Goal: Task Accomplishment & Management: Use online tool/utility

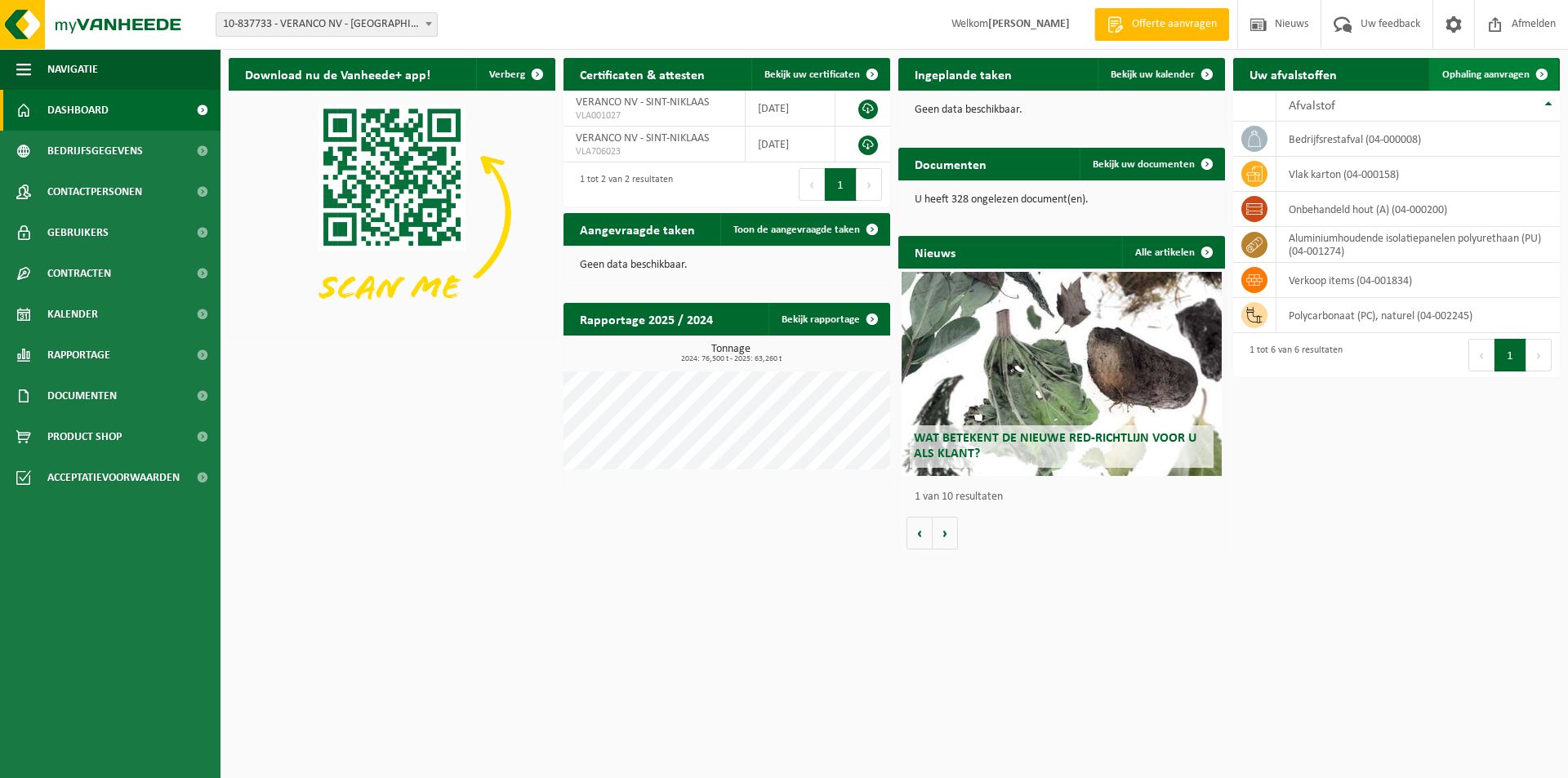
click at [1494, 70] on span "Ophaling aanvragen" at bounding box center [1485, 75] width 87 height 11
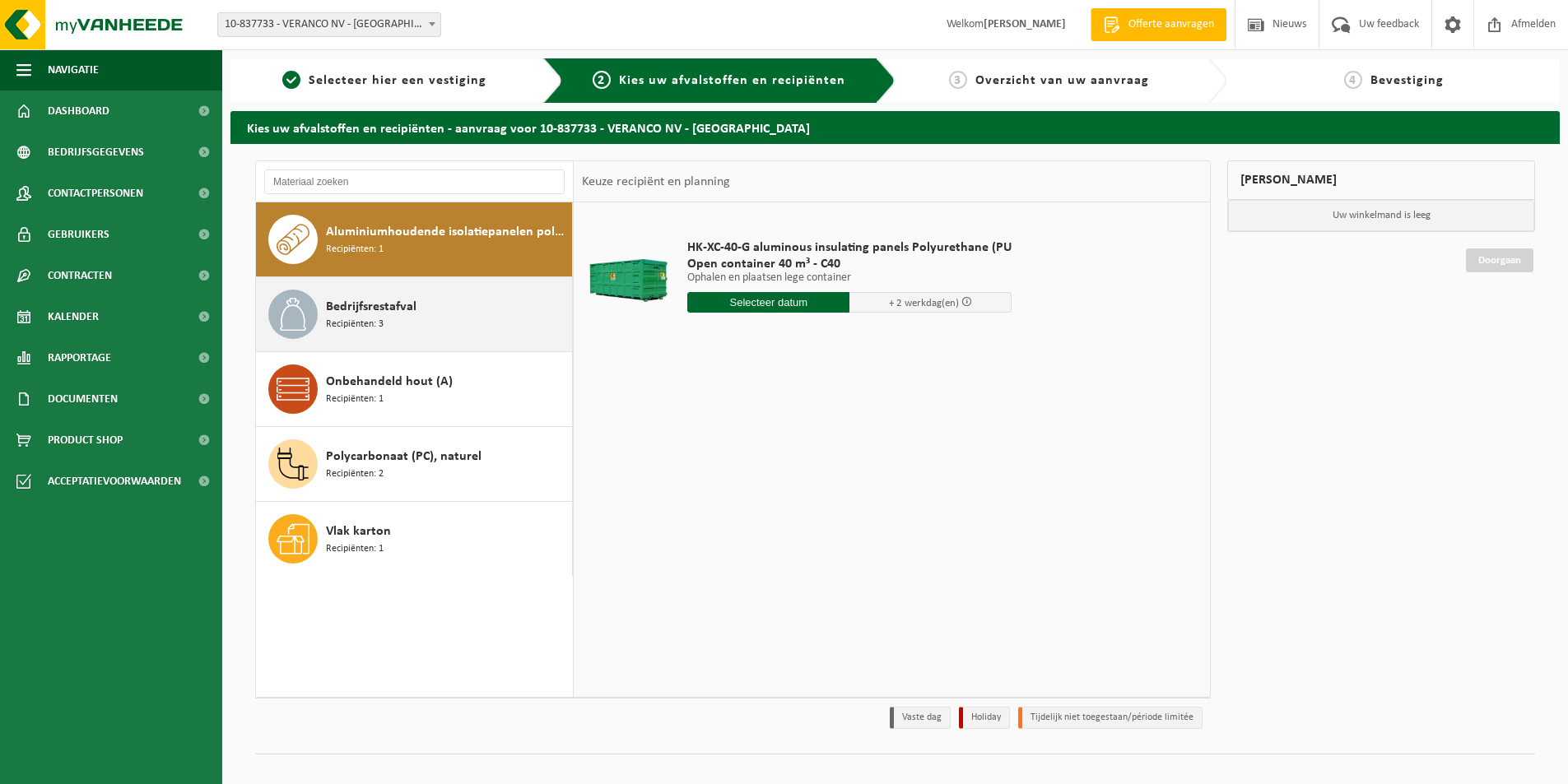
click at [408, 321] on div "Bedrijfsrestafval Recipiënten: 3" at bounding box center [447, 314] width 242 height 50
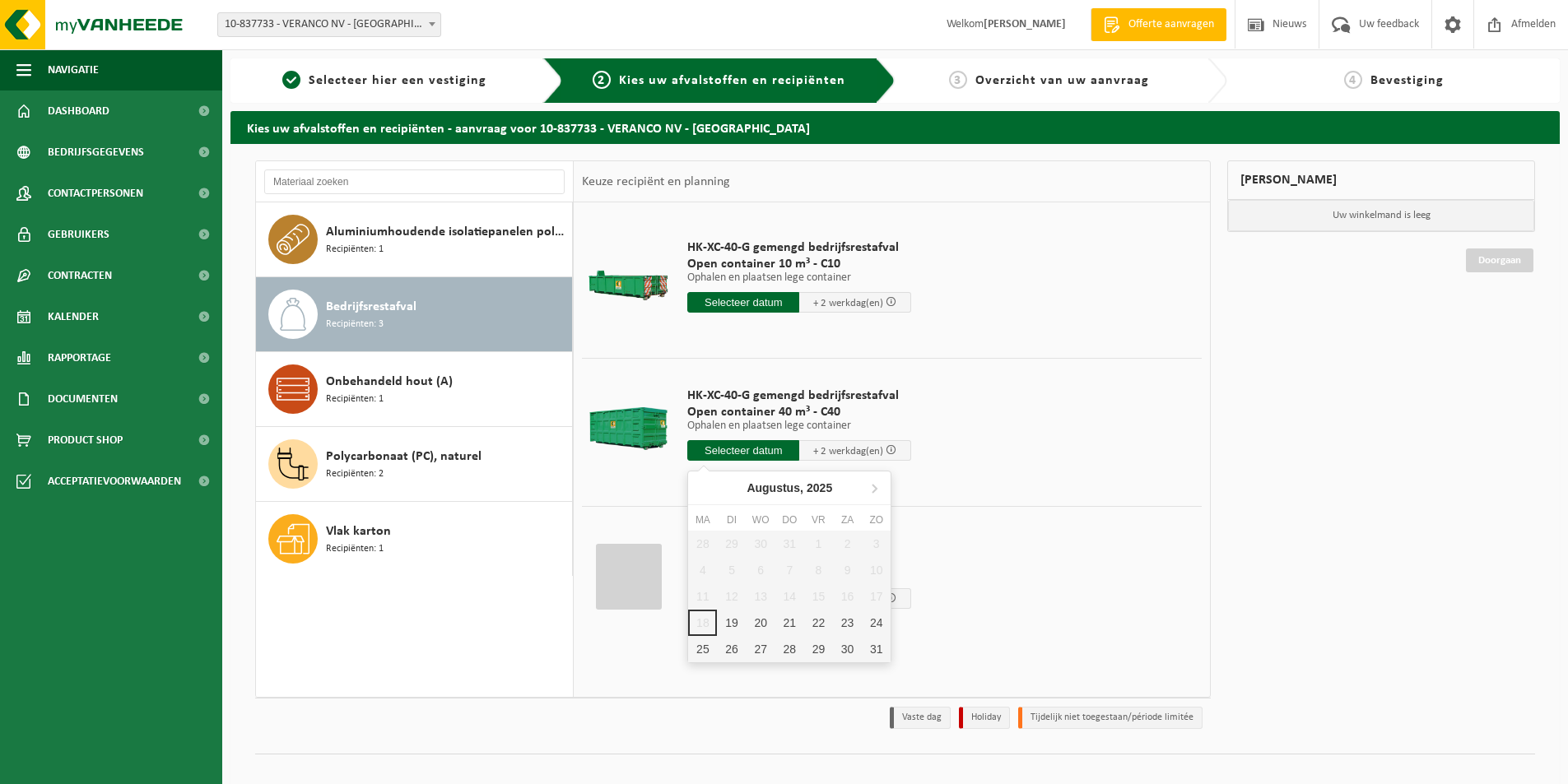
click at [756, 454] on input "text" at bounding box center [743, 450] width 112 height 20
click at [734, 622] on div "19" at bounding box center [731, 623] width 28 height 27
type input "Van 2025-08-19"
type input "2025-08-19"
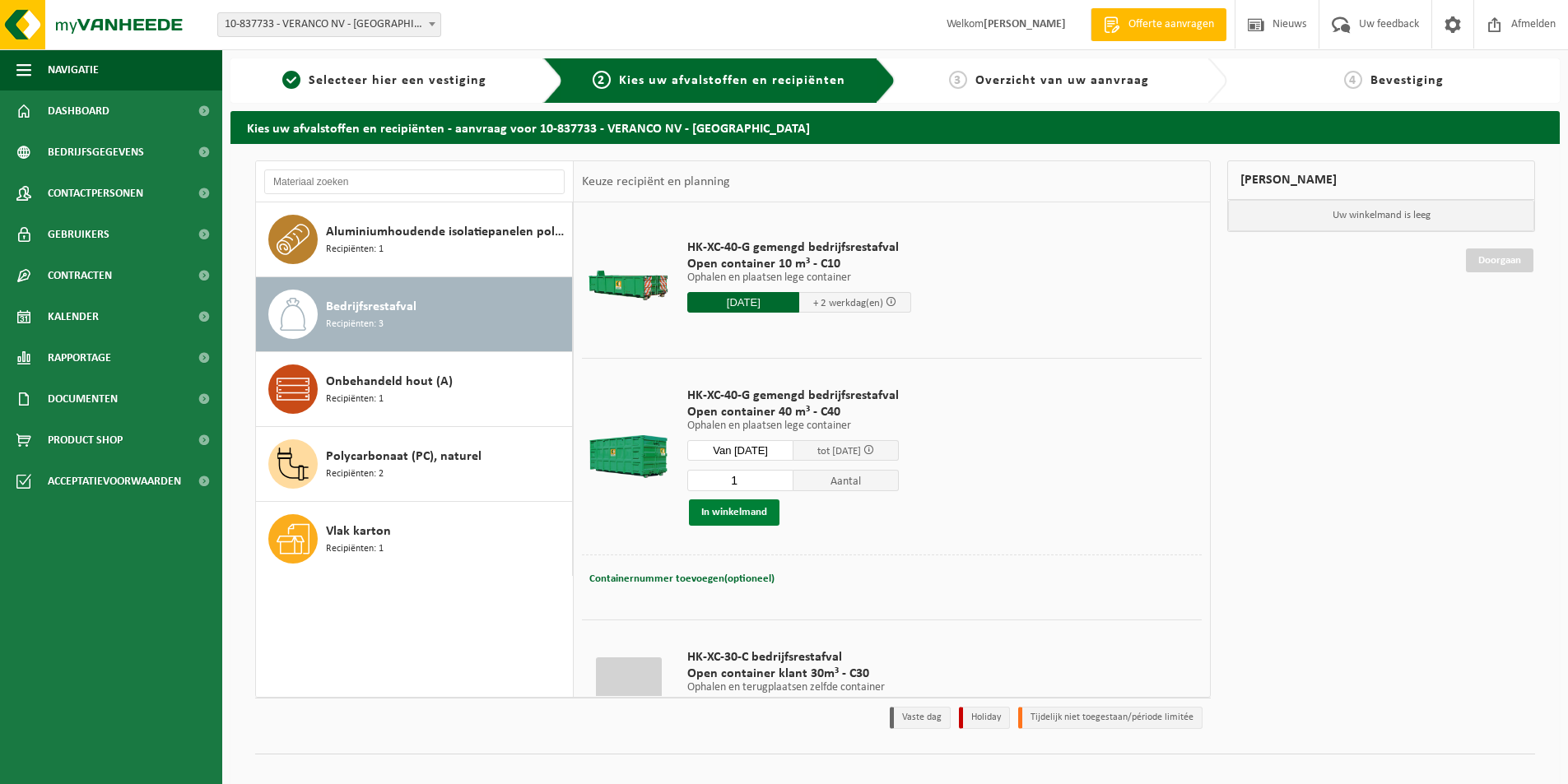
click at [748, 514] on button "In winkelmand" at bounding box center [734, 513] width 91 height 27
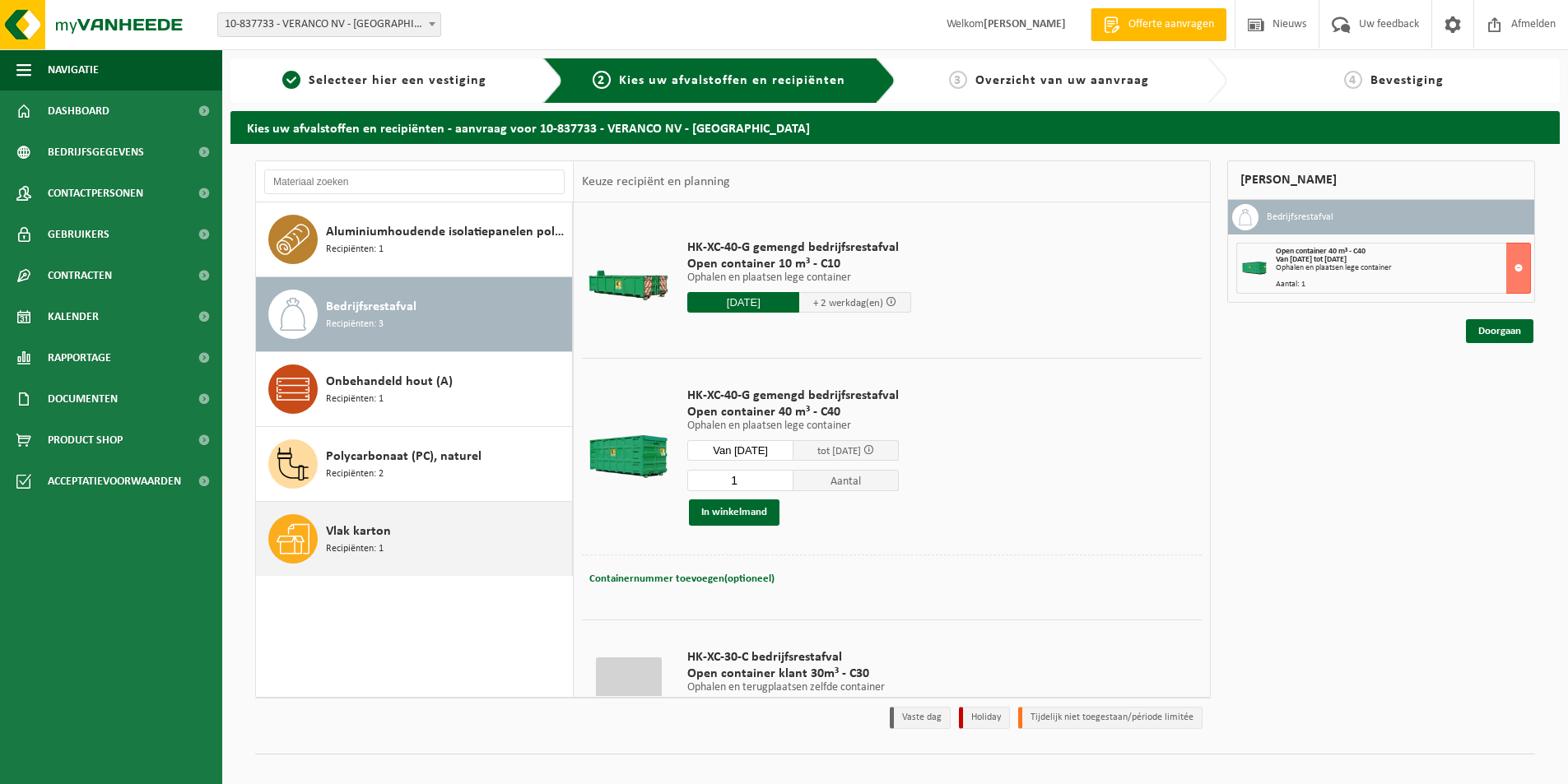
click at [398, 551] on div "Vlak karton Recipiënten: 1" at bounding box center [447, 539] width 242 height 50
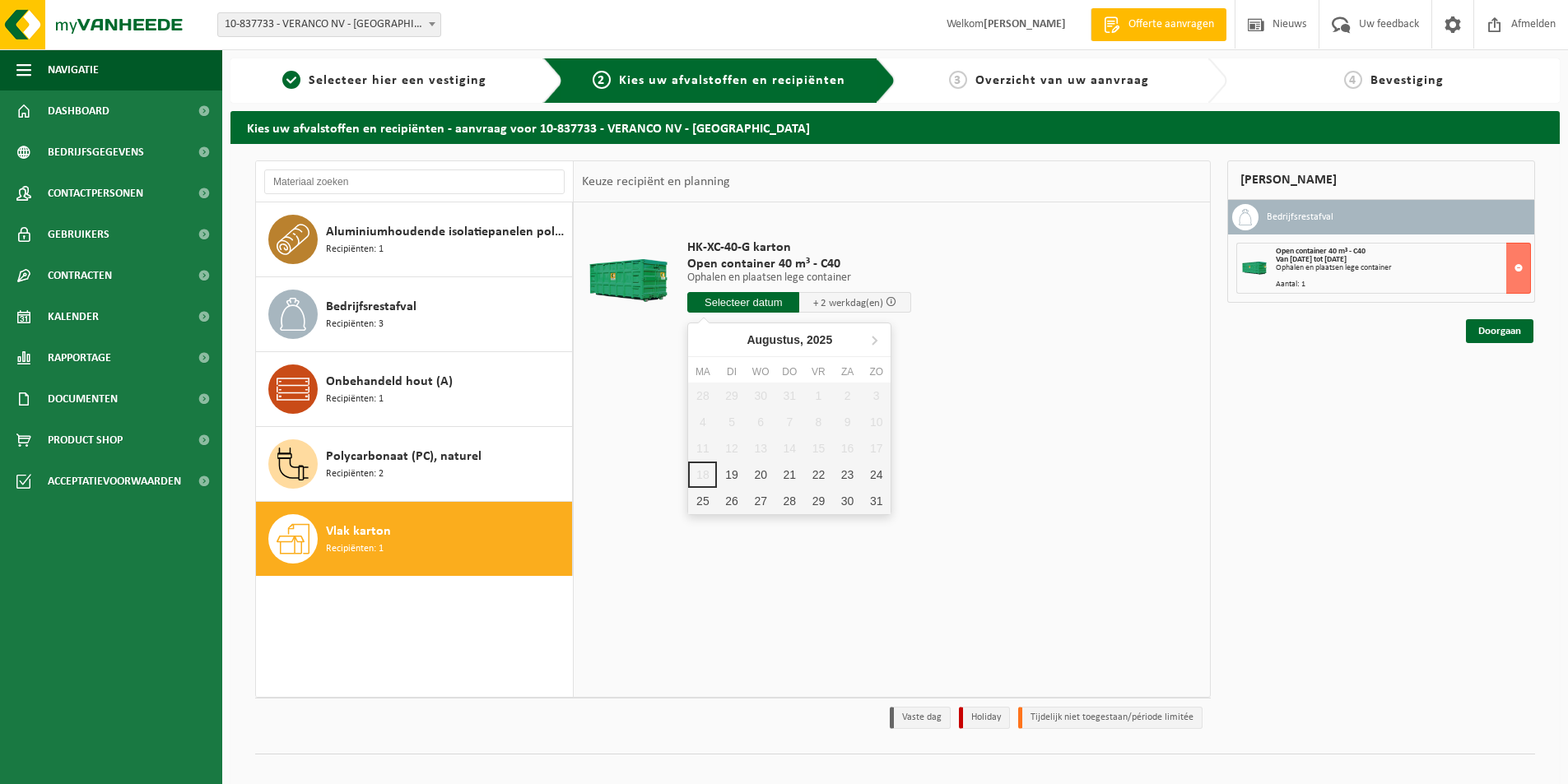
click at [738, 298] on input "text" at bounding box center [743, 302] width 112 height 20
click at [736, 475] on div "19" at bounding box center [731, 475] width 28 height 27
type input "Van 2025-08-19"
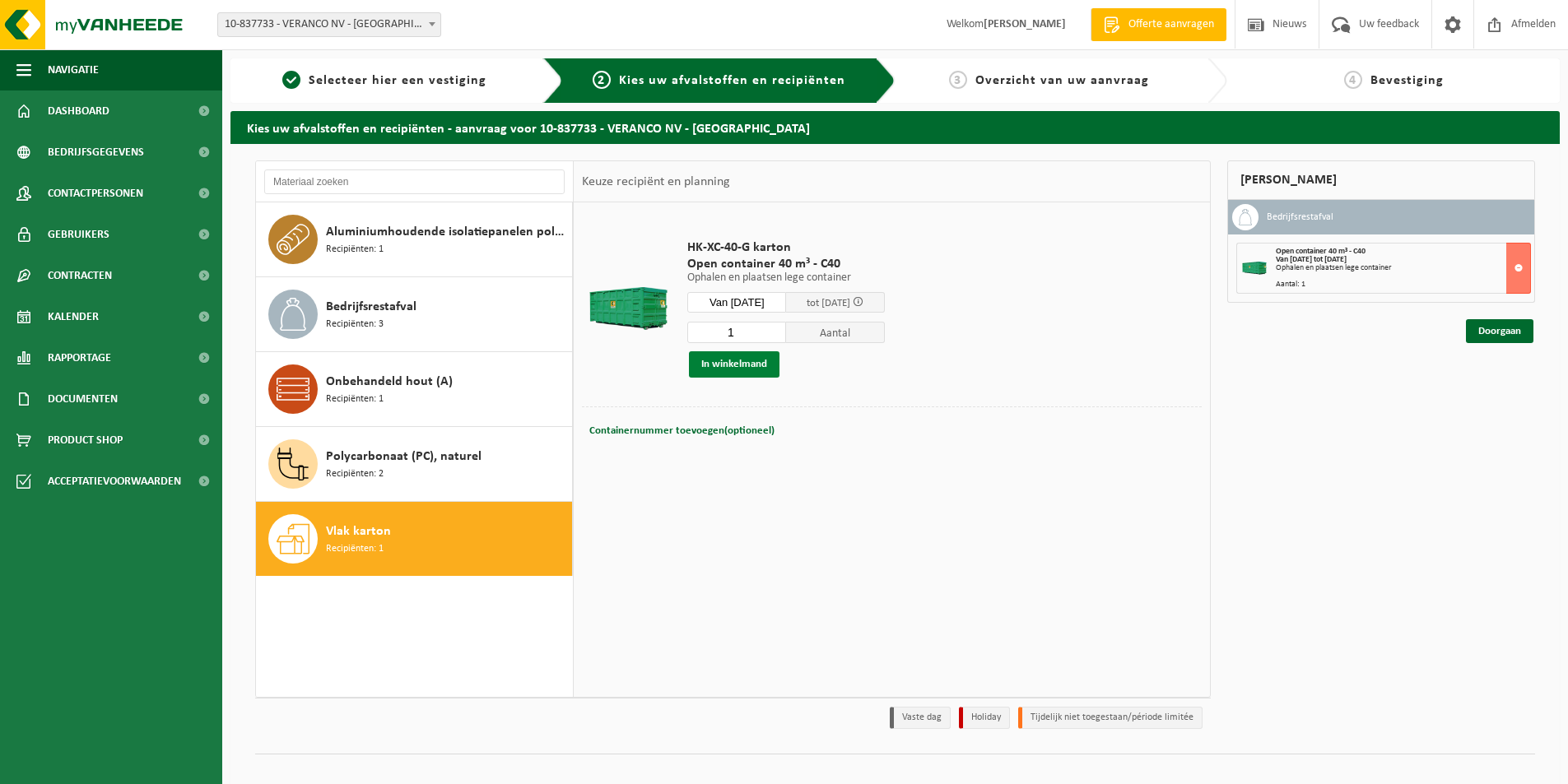
click at [739, 365] on button "In winkelmand" at bounding box center [734, 365] width 91 height 27
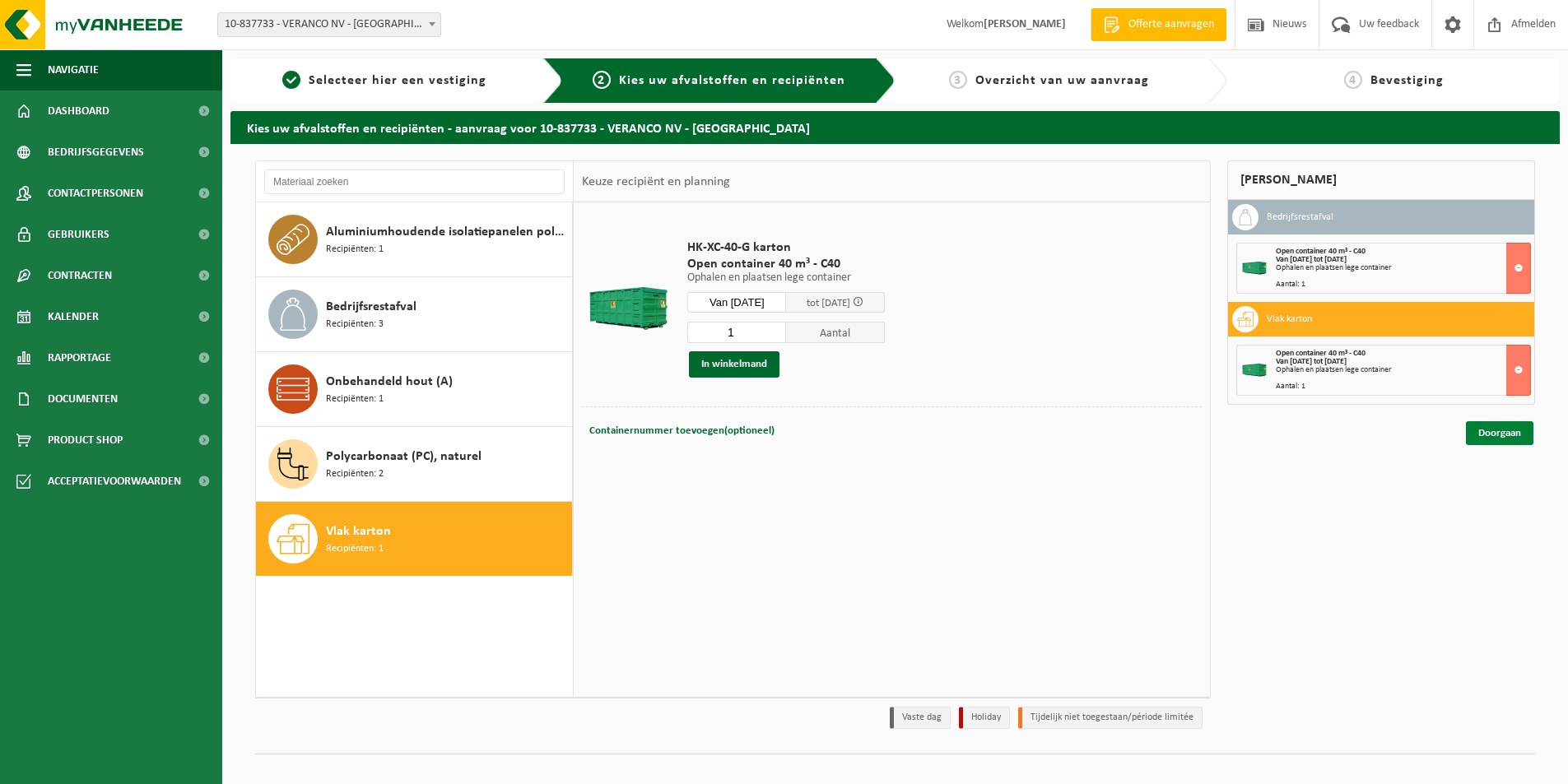
click at [1504, 431] on link "Doorgaan" at bounding box center [1500, 433] width 67 height 24
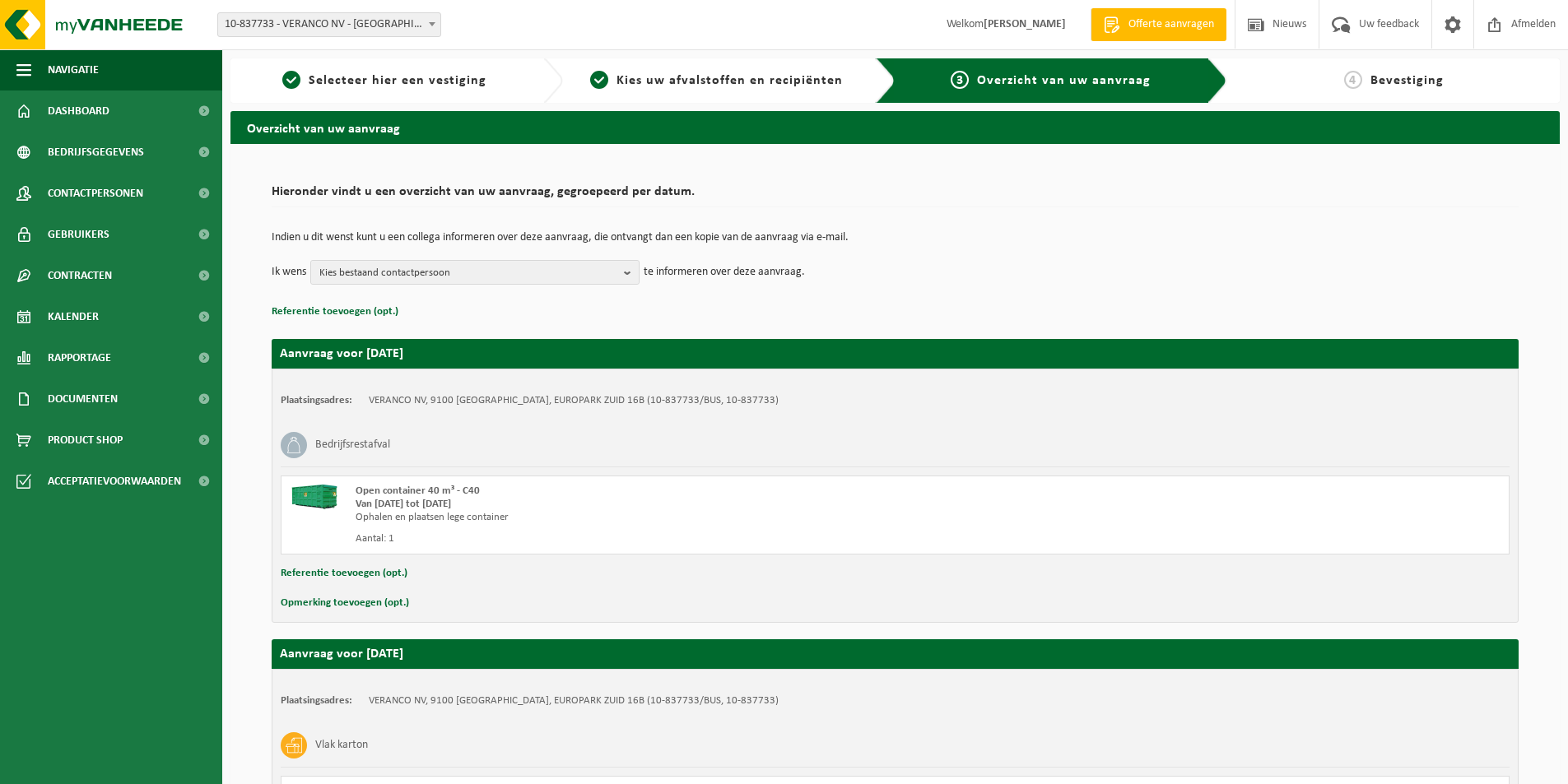
scroll to position [222, 0]
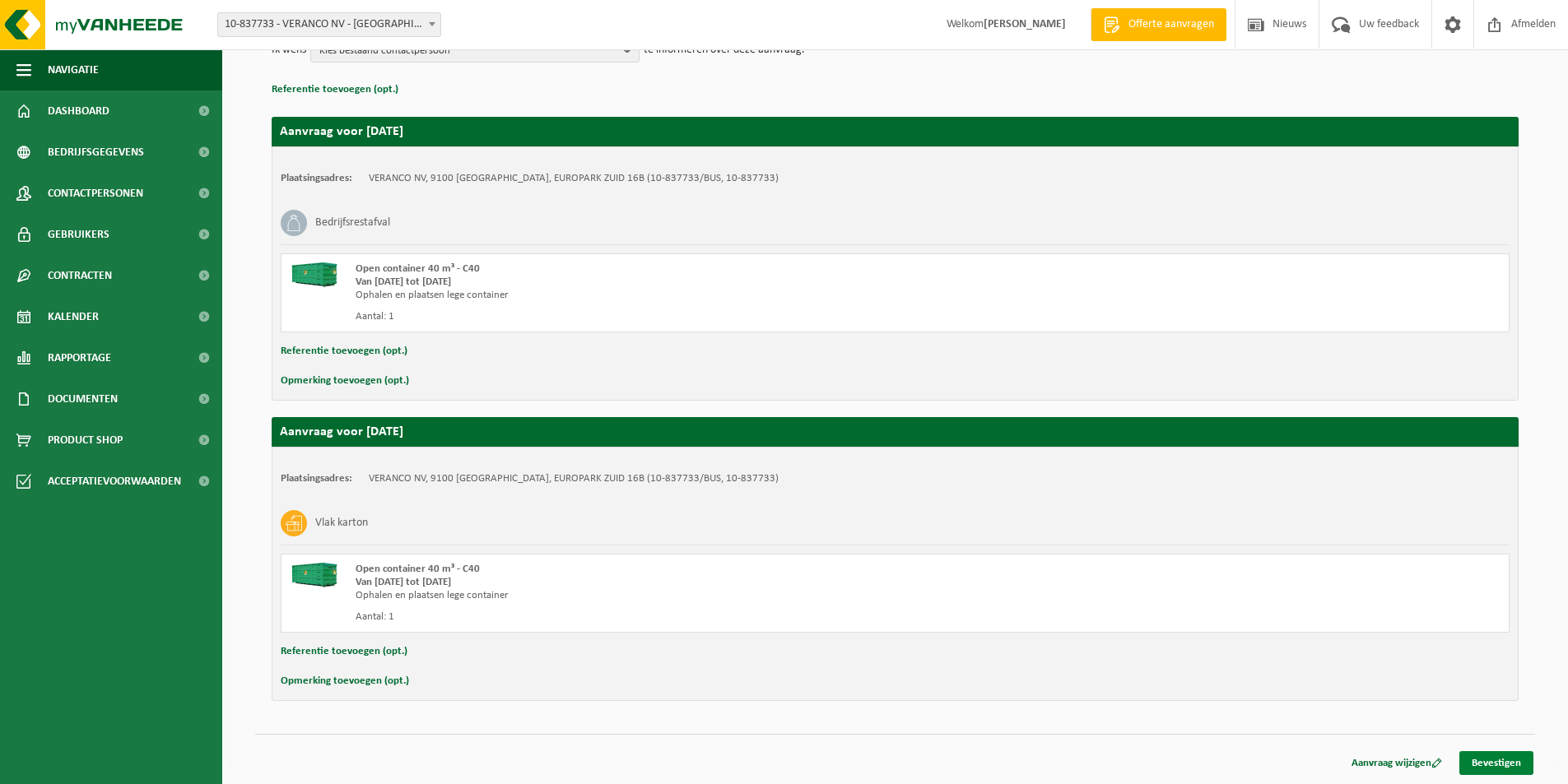
click at [1503, 761] on link "Bevestigen" at bounding box center [1496, 763] width 74 height 24
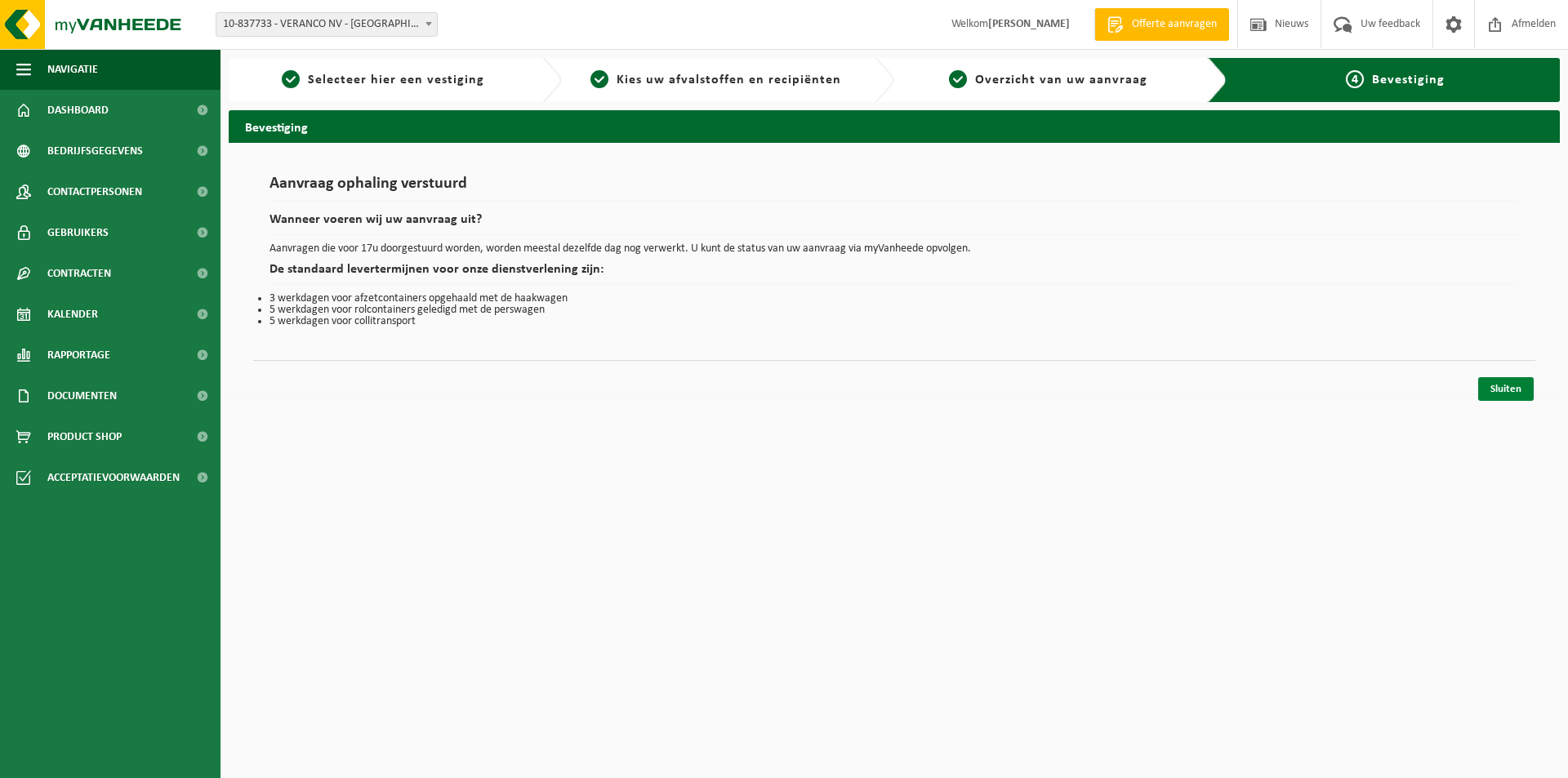
click at [1496, 387] on link "Sluiten" at bounding box center [1505, 389] width 55 height 24
